Goal: Use online tool/utility: Utilize a website feature to perform a specific function

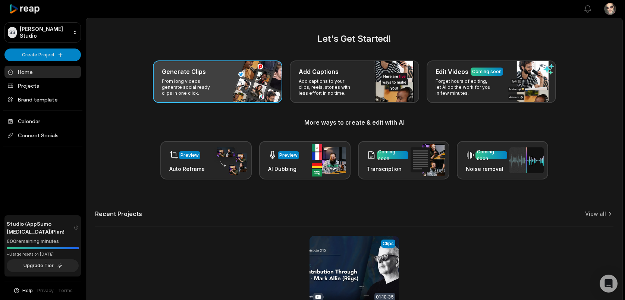
click at [223, 87] on div "Generate Clips From long videos generate social ready clips in one click." at bounding box center [217, 81] width 129 height 42
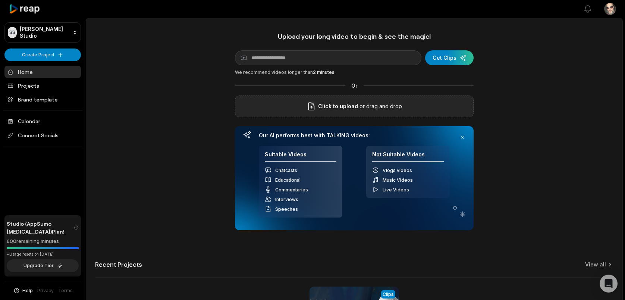
click at [338, 108] on span "Click to upload" at bounding box center [338, 106] width 40 height 9
click at [0, 0] on input "Click to upload" at bounding box center [0, 0] width 0 height 0
click at [39, 132] on span "Connect Socials" at bounding box center [42, 135] width 76 height 13
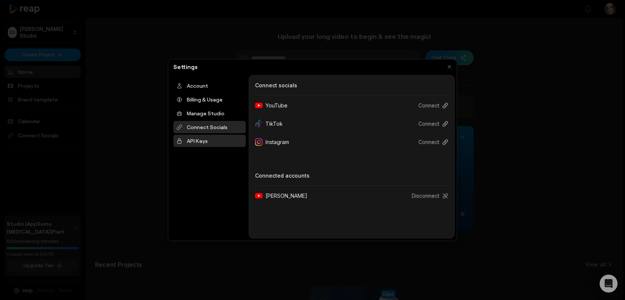
click at [202, 140] on div "API Keys" at bounding box center [209, 141] width 72 height 12
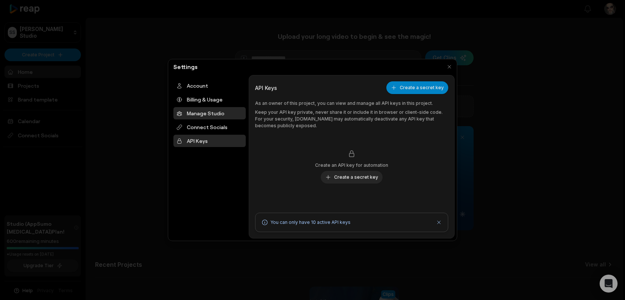
click at [196, 116] on div "Manage Studio" at bounding box center [209, 113] width 72 height 12
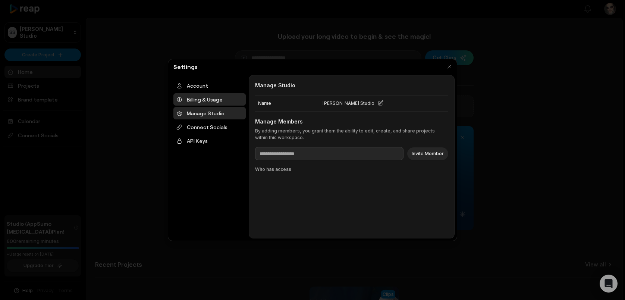
click at [197, 95] on div "Billing & Usage" at bounding box center [209, 99] width 72 height 12
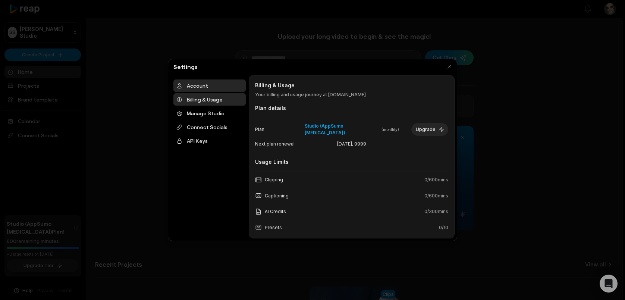
click at [194, 88] on div "Account" at bounding box center [209, 85] width 72 height 12
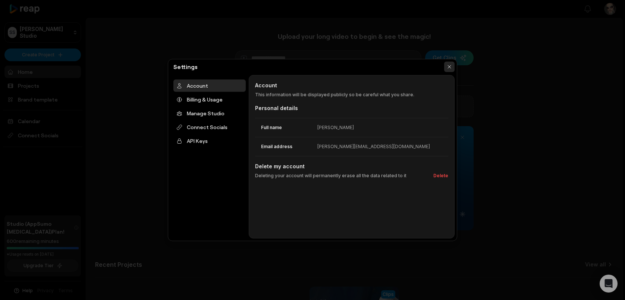
click at [449, 67] on button "button" at bounding box center [449, 66] width 10 height 10
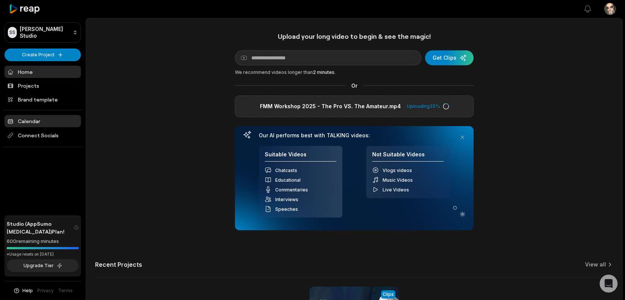
click at [39, 122] on link "Calendar" at bounding box center [42, 121] width 76 height 12
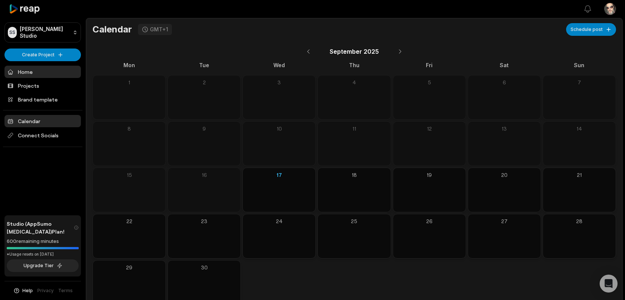
click at [25, 70] on link "Home" at bounding box center [42, 72] width 76 height 12
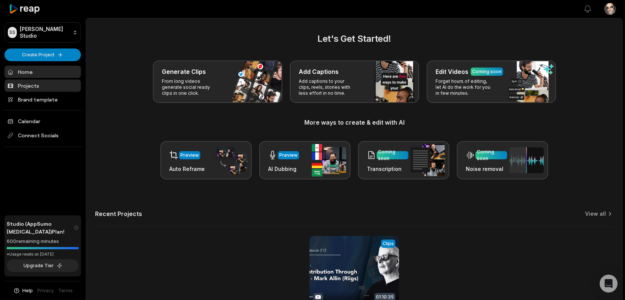
click at [34, 87] on link "Projects" at bounding box center [42, 85] width 76 height 12
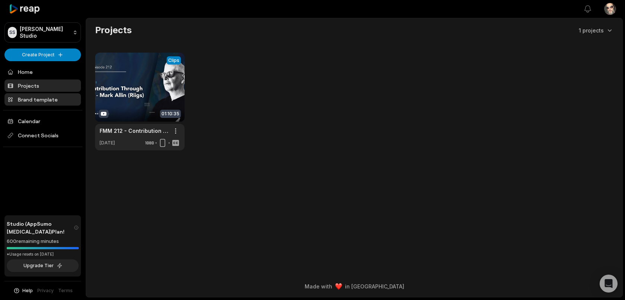
click at [37, 97] on link "Brand template" at bounding box center [42, 99] width 76 height 12
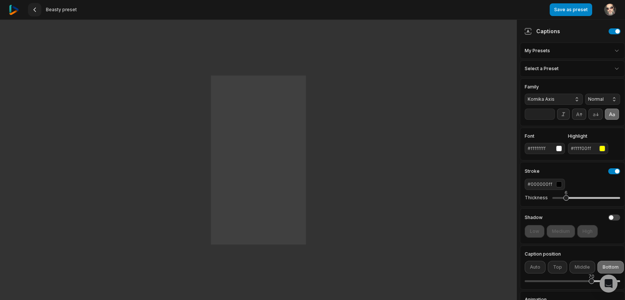
click at [39, 11] on button at bounding box center [34, 9] width 13 height 13
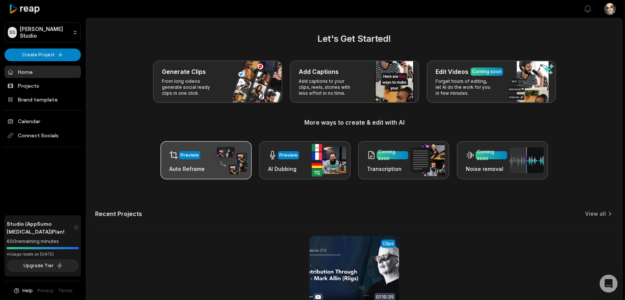
click at [208, 163] on div "Preview Auto Reframe" at bounding box center [205, 160] width 91 height 38
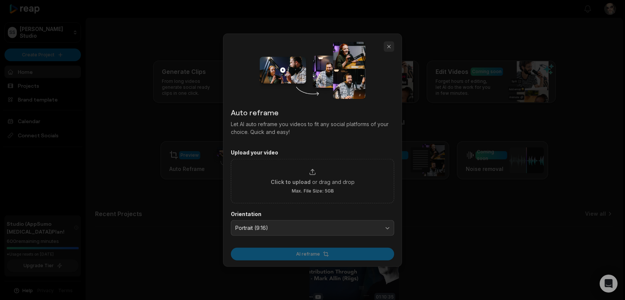
click at [388, 47] on button "button" at bounding box center [388, 46] width 10 height 10
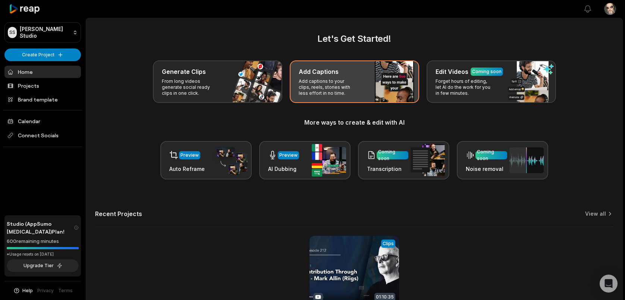
click at [332, 92] on p "Add captions to your clips, reels, stories with less effort in no time." at bounding box center [328, 87] width 58 height 18
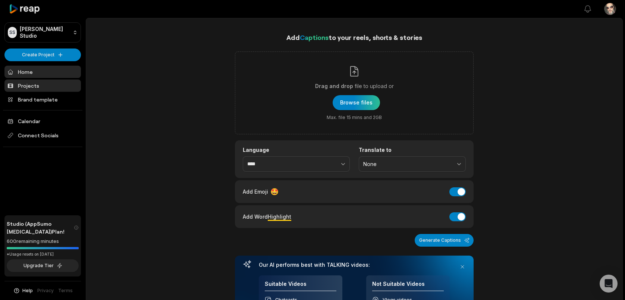
click at [37, 84] on link "Projects" at bounding box center [42, 85] width 76 height 12
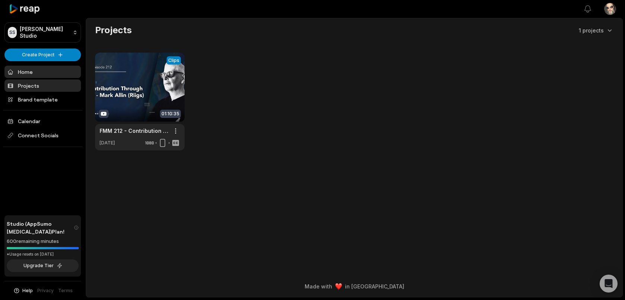
click at [22, 70] on link "Home" at bounding box center [42, 72] width 76 height 12
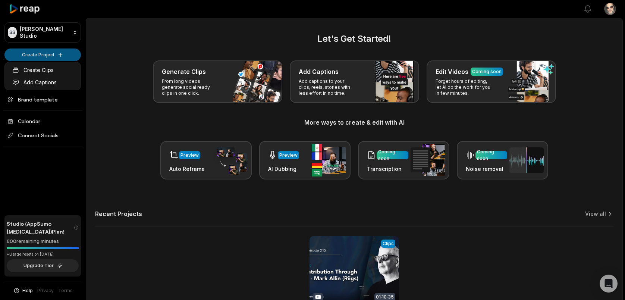
click at [40, 53] on html "**********" at bounding box center [312, 150] width 625 height 300
click at [47, 71] on link "Create Clips" at bounding box center [42, 70] width 73 height 12
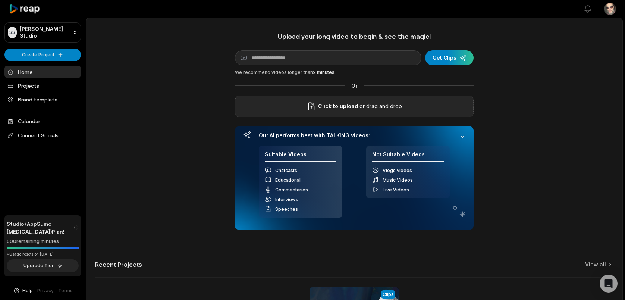
click at [328, 108] on span "Click to upload" at bounding box center [338, 106] width 40 height 9
click at [0, 0] on input "Click to upload" at bounding box center [0, 0] width 0 height 0
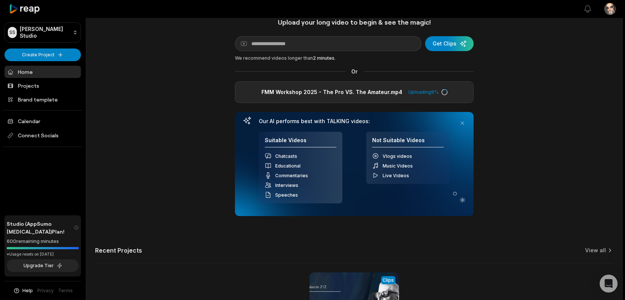
scroll to position [40, 0]
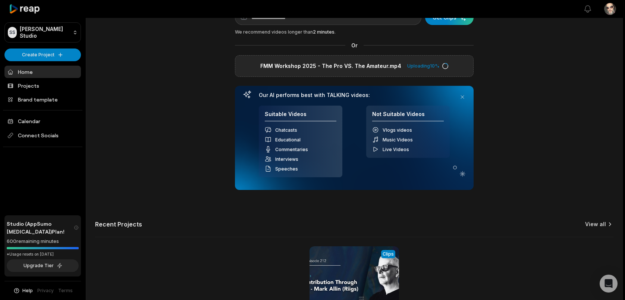
click at [597, 225] on link "View all" at bounding box center [595, 223] width 21 height 7
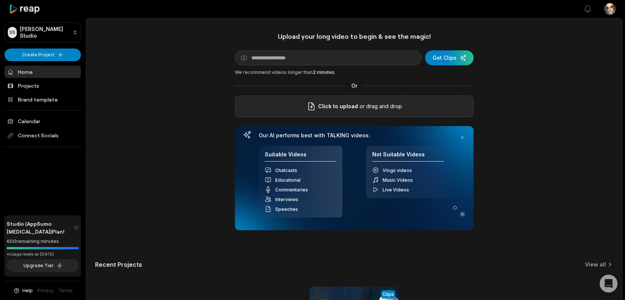
click at [348, 105] on span "Click to upload" at bounding box center [338, 106] width 40 height 9
click at [0, 0] on input "Click to upload" at bounding box center [0, 0] width 0 height 0
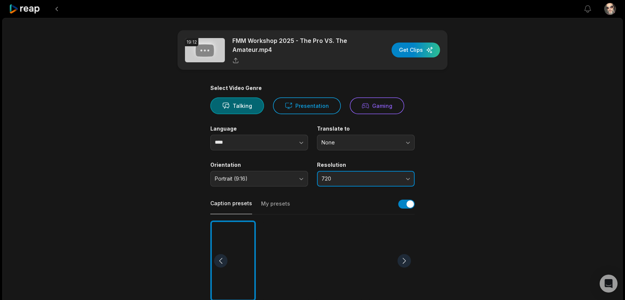
click at [369, 179] on span "720" at bounding box center [360, 178] width 78 height 7
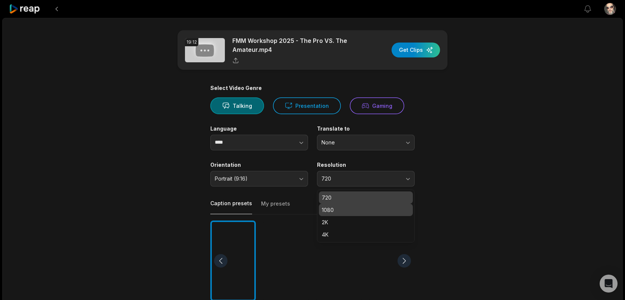
click at [349, 207] on p "1080" at bounding box center [366, 210] width 88 height 8
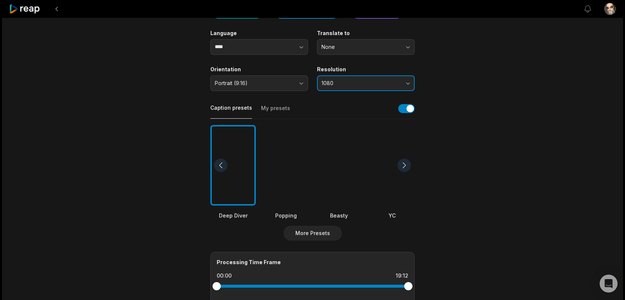
scroll to position [123, 0]
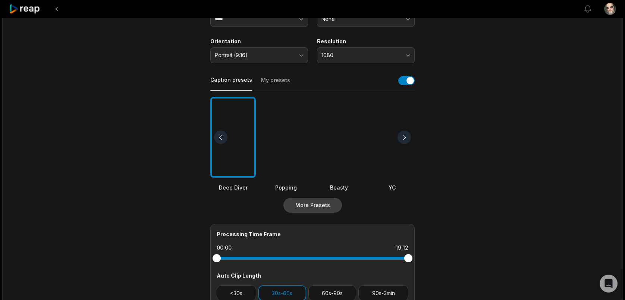
click at [306, 203] on button "More Presets" at bounding box center [312, 205] width 59 height 15
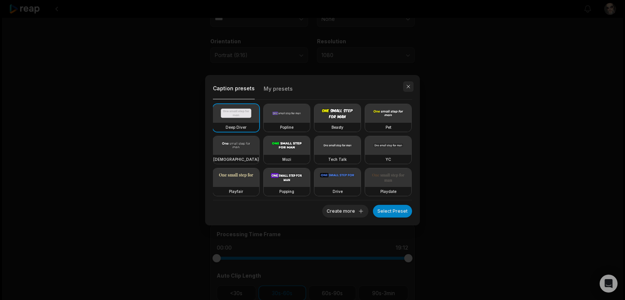
click at [408, 88] on button "button" at bounding box center [408, 86] width 10 height 10
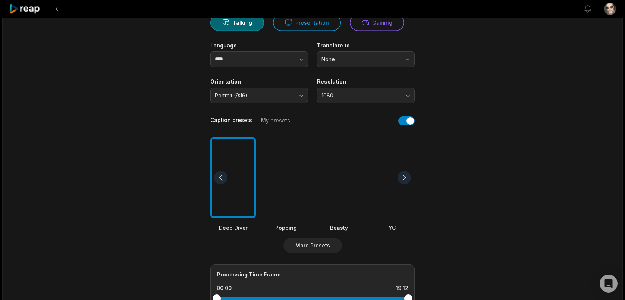
scroll to position [0, 0]
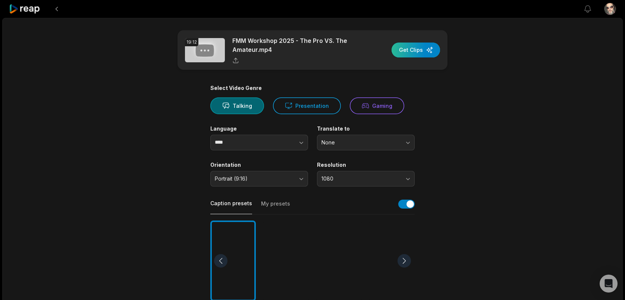
click at [404, 52] on div "button" at bounding box center [415, 49] width 48 height 15
